Goal: Transaction & Acquisition: Purchase product/service

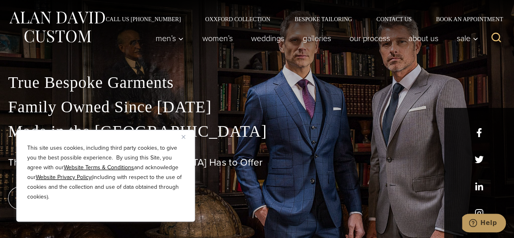
click at [184, 137] on img "Close" at bounding box center [184, 137] width 4 height 4
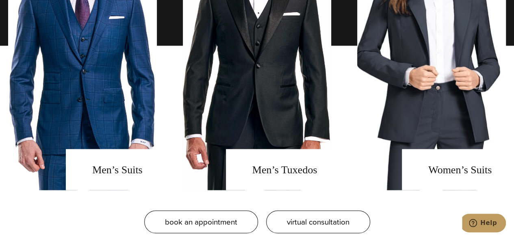
scroll to position [665, 0]
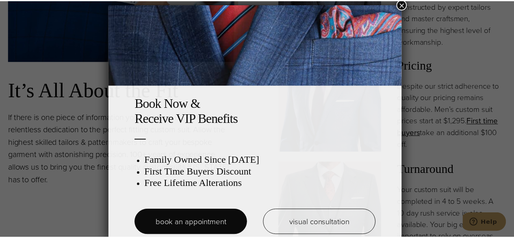
scroll to position [4, 0]
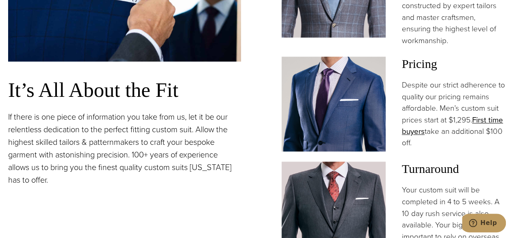
scroll to position [0, 0]
